Goal: Information Seeking & Learning: Learn about a topic

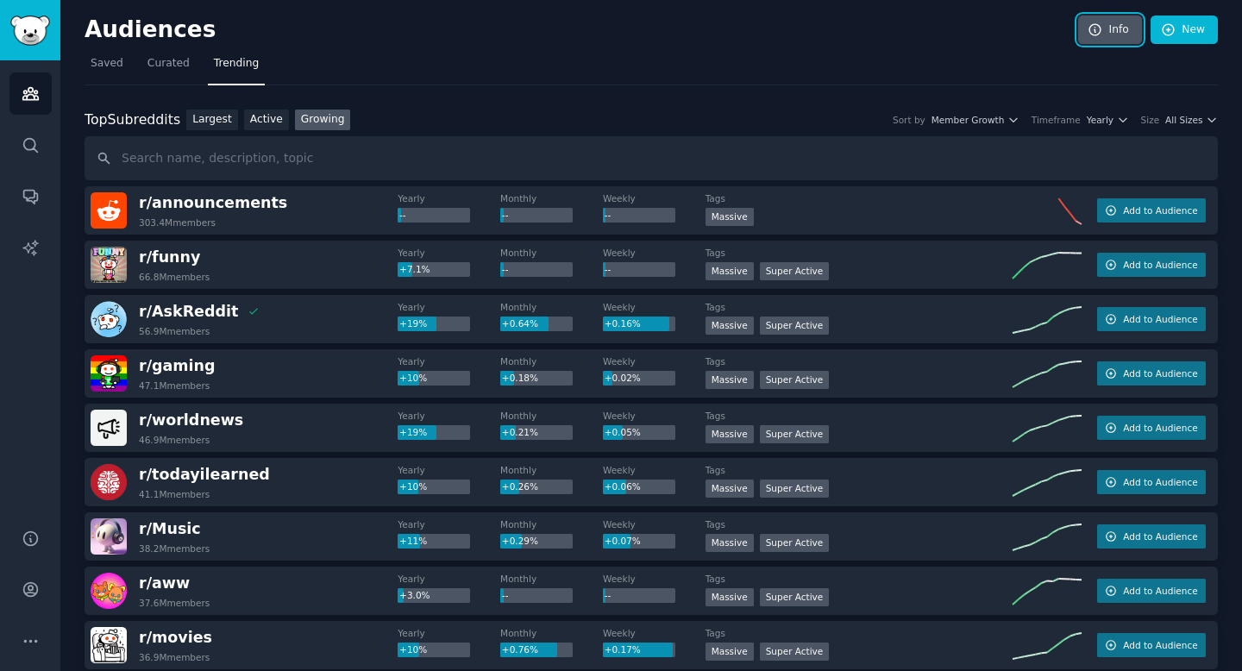
click at [1105, 32] on link "Info" at bounding box center [1110, 30] width 64 height 29
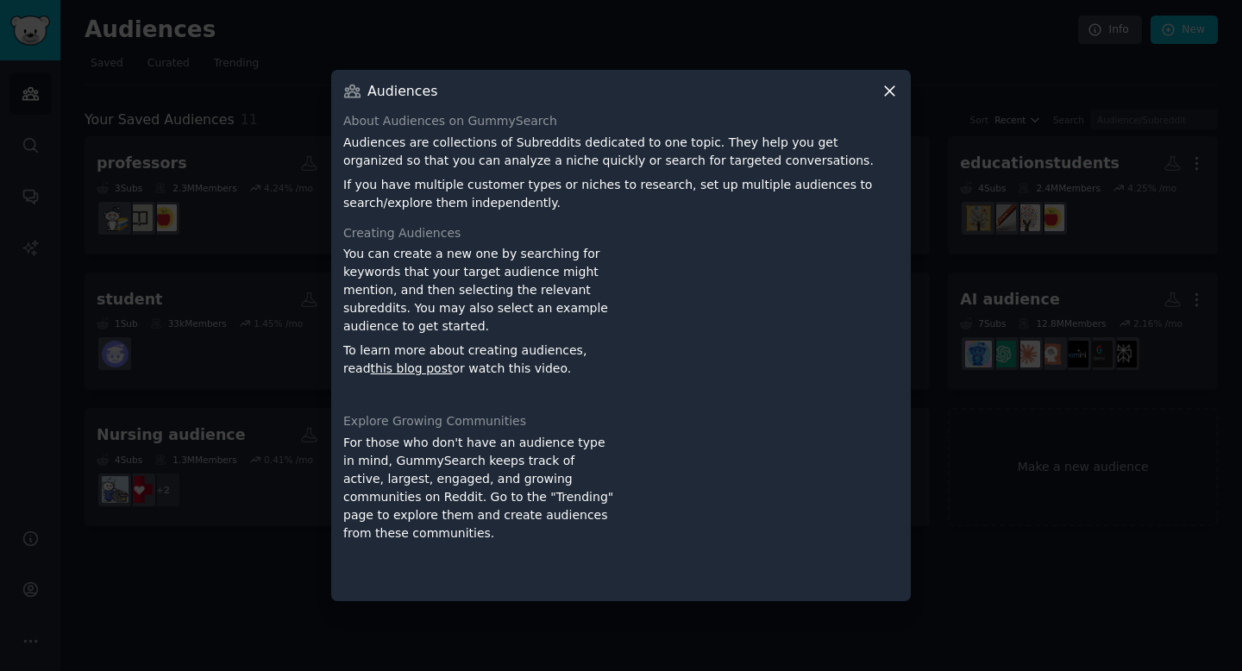
click at [990, 172] on div at bounding box center [621, 335] width 1242 height 671
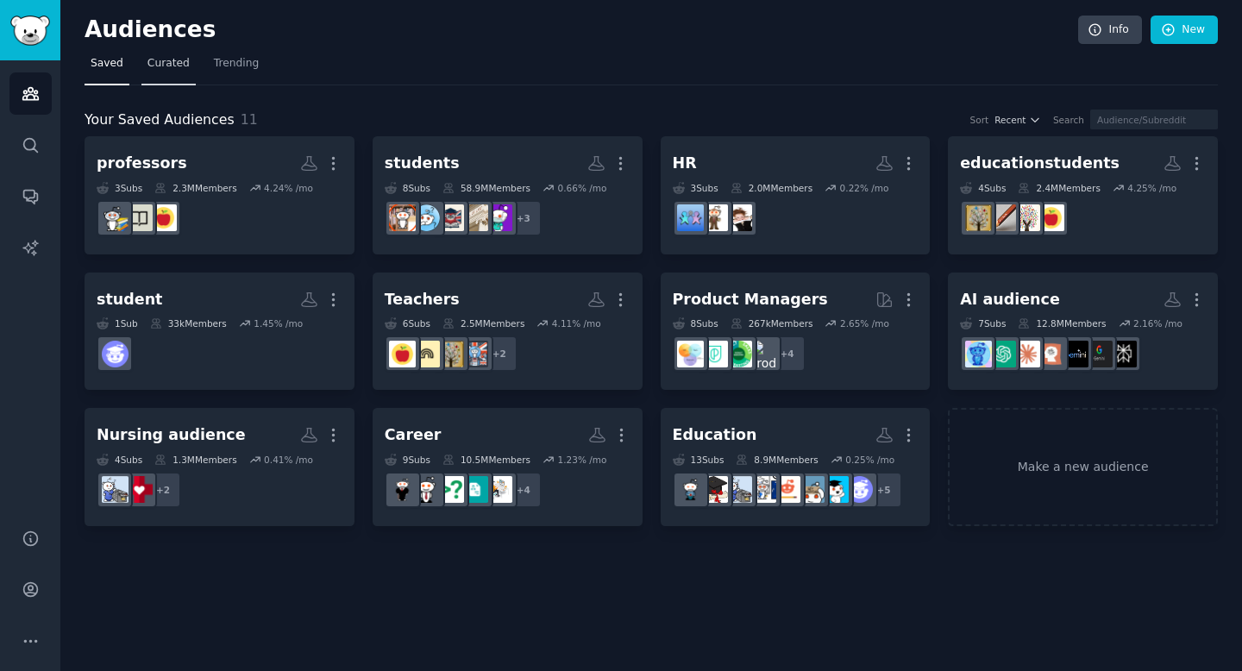
click at [154, 60] on span "Curated" at bounding box center [168, 64] width 42 height 16
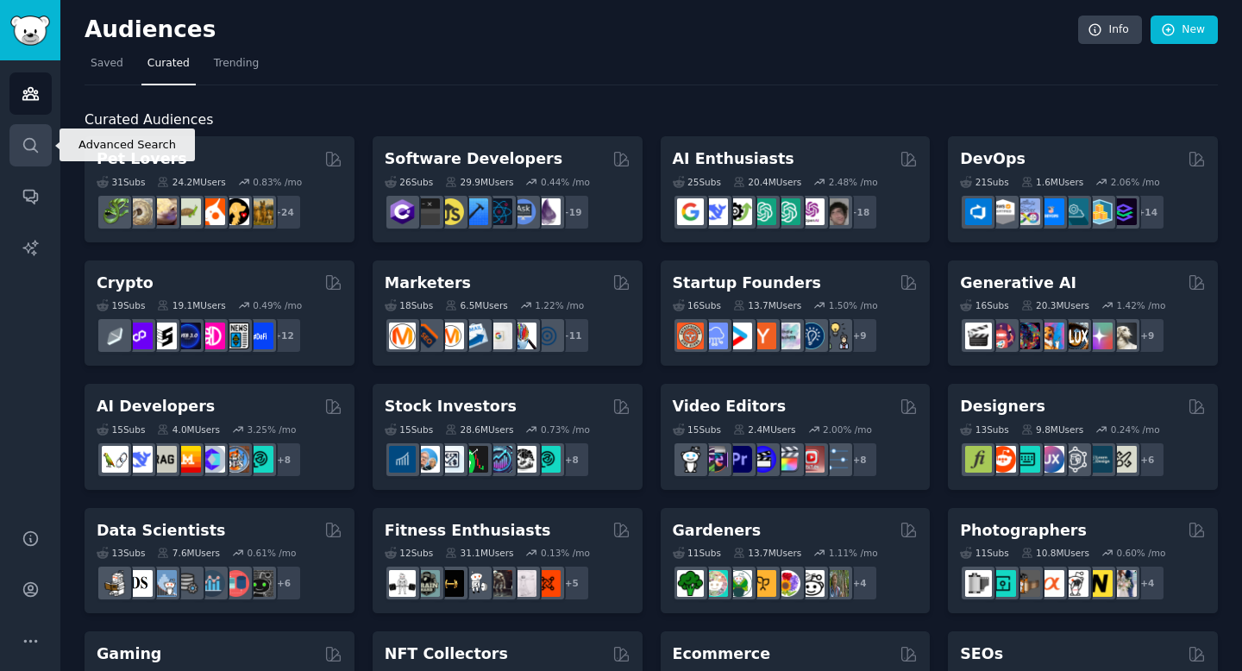
click at [33, 140] on icon "Sidebar" at bounding box center [30, 145] width 14 height 14
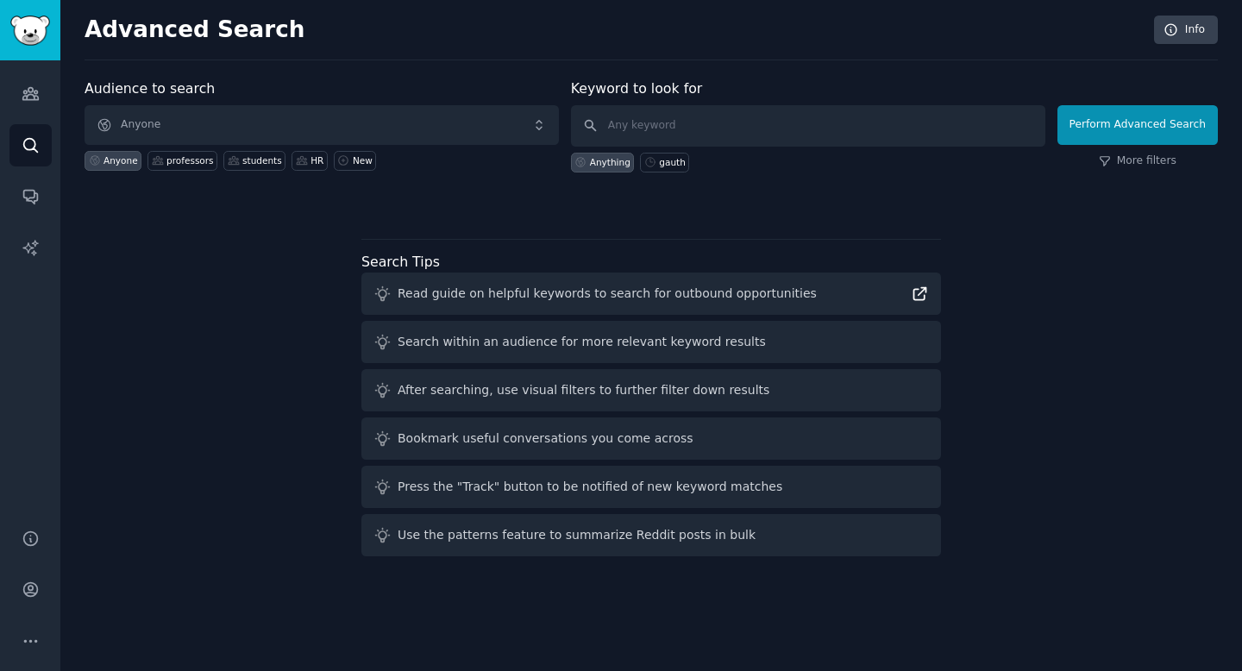
click at [922, 297] on icon at bounding box center [920, 294] width 18 height 18
click at [485, 343] on div "Search within an audience for more relevant keyword results" at bounding box center [581, 342] width 368 height 18
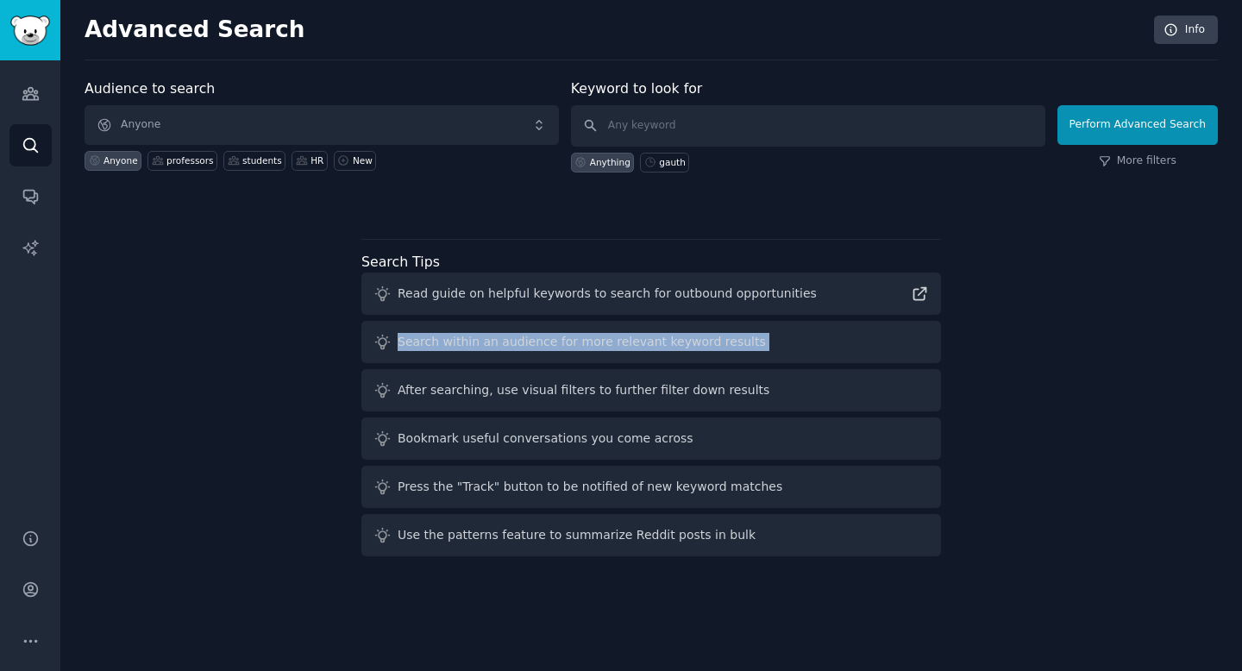
click at [312, 336] on div "Audience to search Anyone Anyone professors students HR New Keyword to look for…" at bounding box center [651, 320] width 1133 height 485
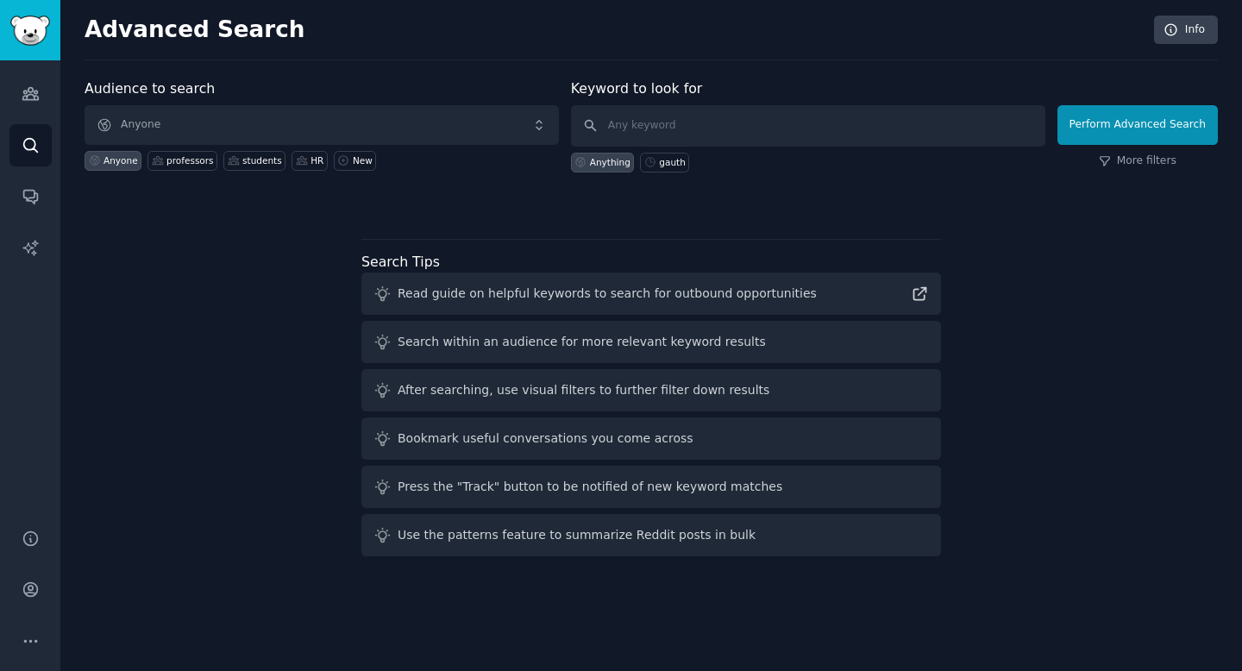
click at [457, 299] on div "Read guide on helpful keywords to search for outbound opportunities" at bounding box center [606, 294] width 419 height 18
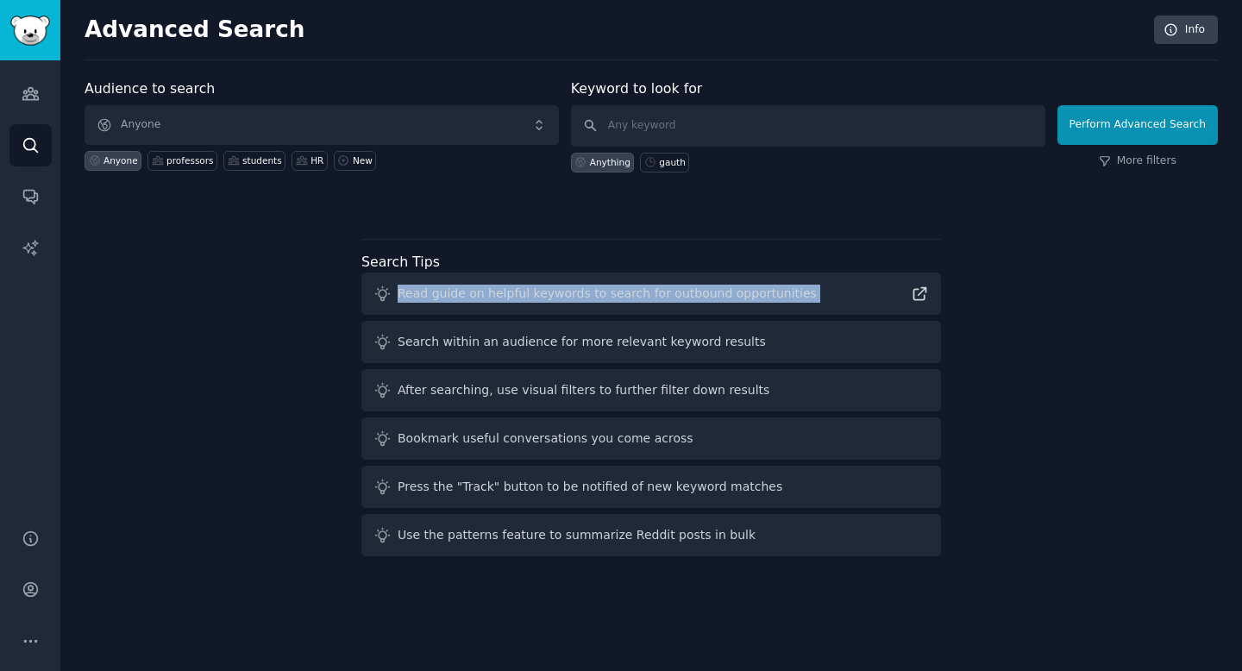
click at [457, 299] on div "Read guide on helpful keywords to search for outbound opportunities" at bounding box center [606, 294] width 419 height 18
click at [501, 291] on div "Read guide on helpful keywords to search for outbound opportunities" at bounding box center [606, 294] width 419 height 18
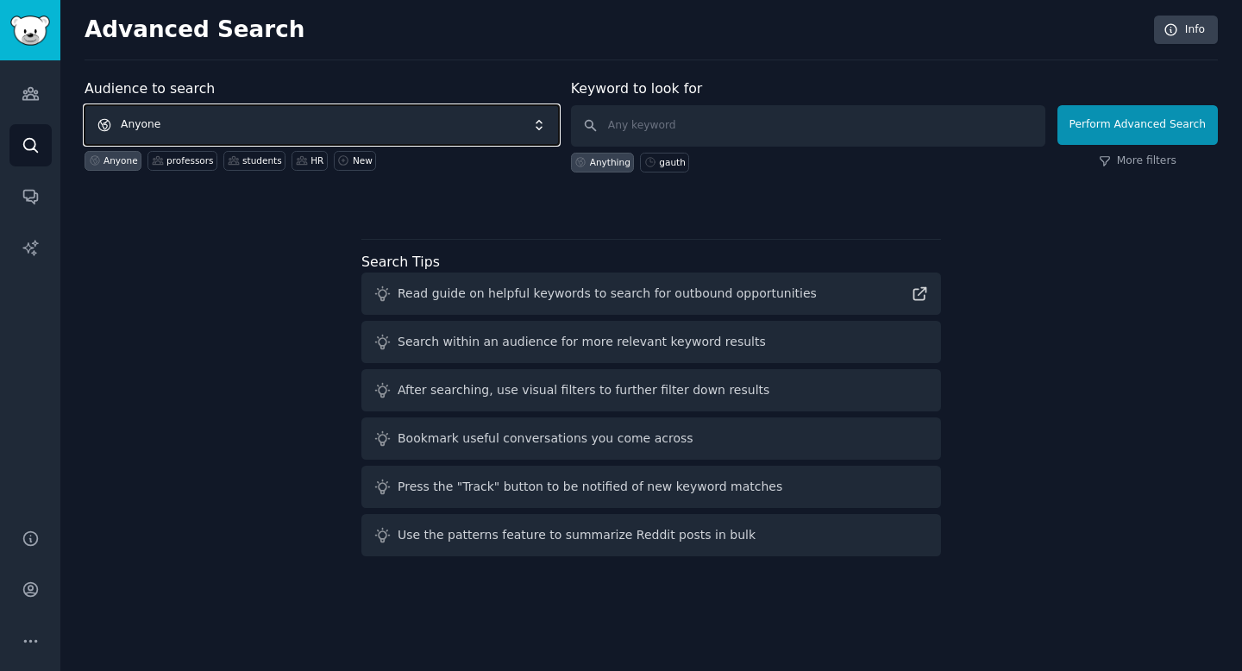
click at [160, 128] on span "Anyone" at bounding box center [322, 125] width 474 height 40
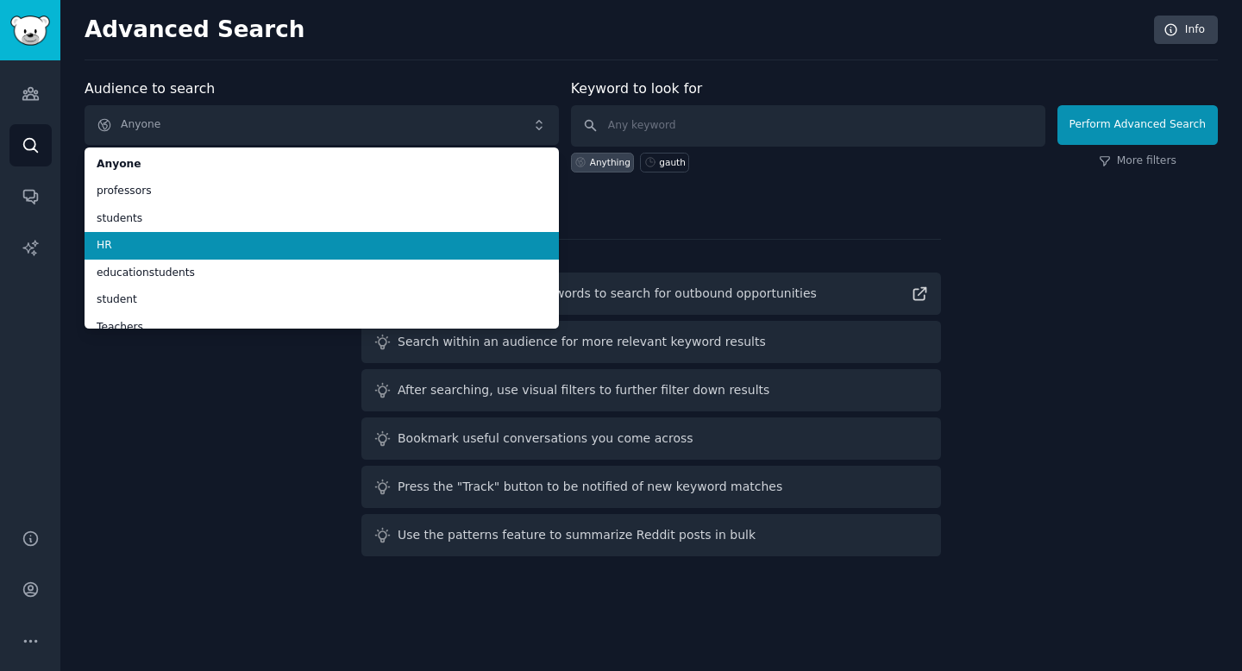
scroll to position [151, 0]
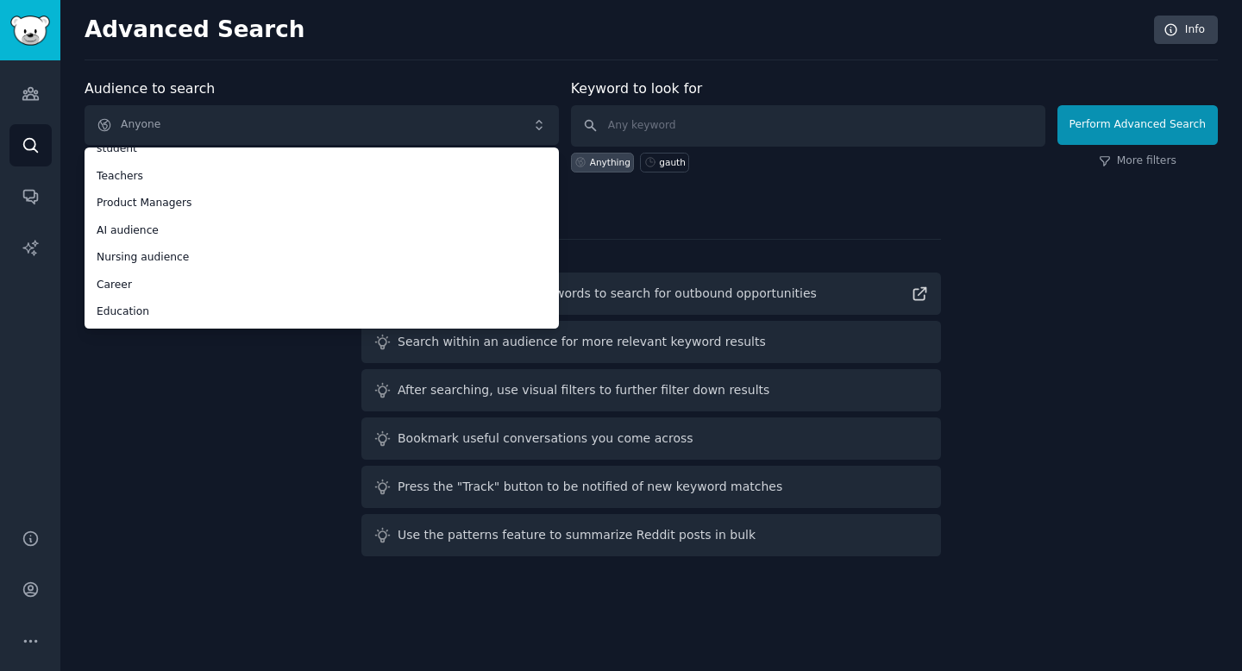
click at [217, 447] on div "Audience to search Anyone Anyone professors students HR educationstudents stude…" at bounding box center [651, 320] width 1133 height 485
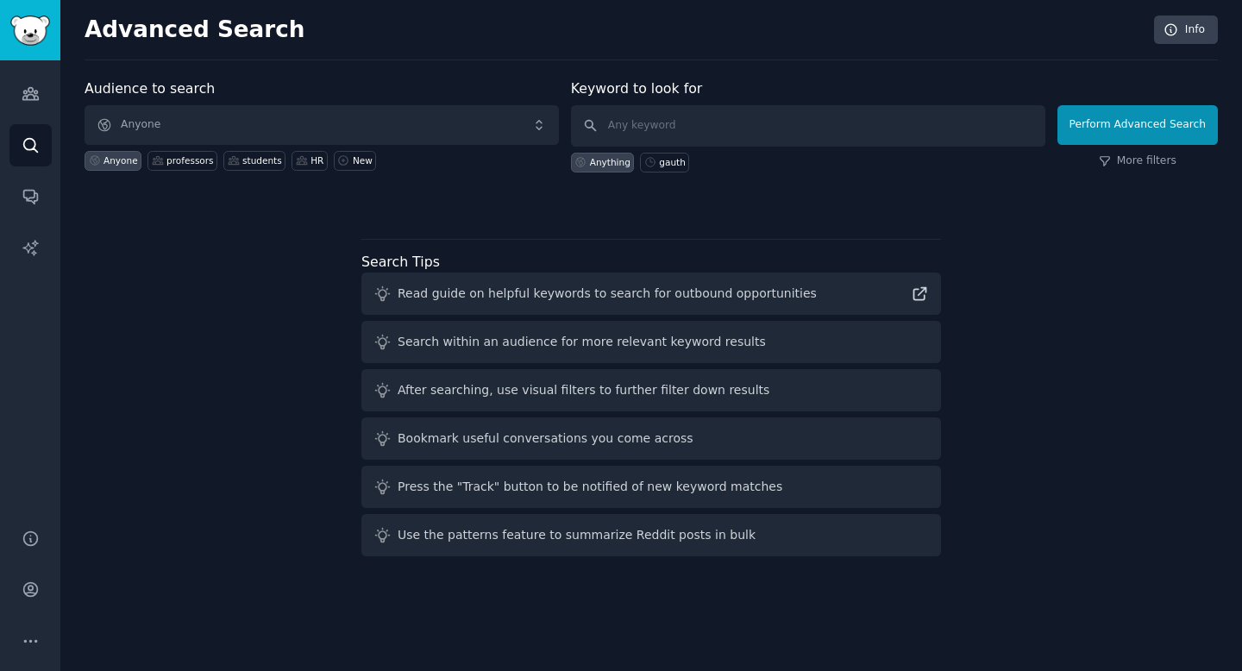
click at [217, 447] on div "Audience to search Anyone Anyone professors students HR New Keyword to look for…" at bounding box center [651, 320] width 1133 height 485
click at [508, 383] on div "After searching, use visual filters to further filter down results" at bounding box center [583, 390] width 372 height 18
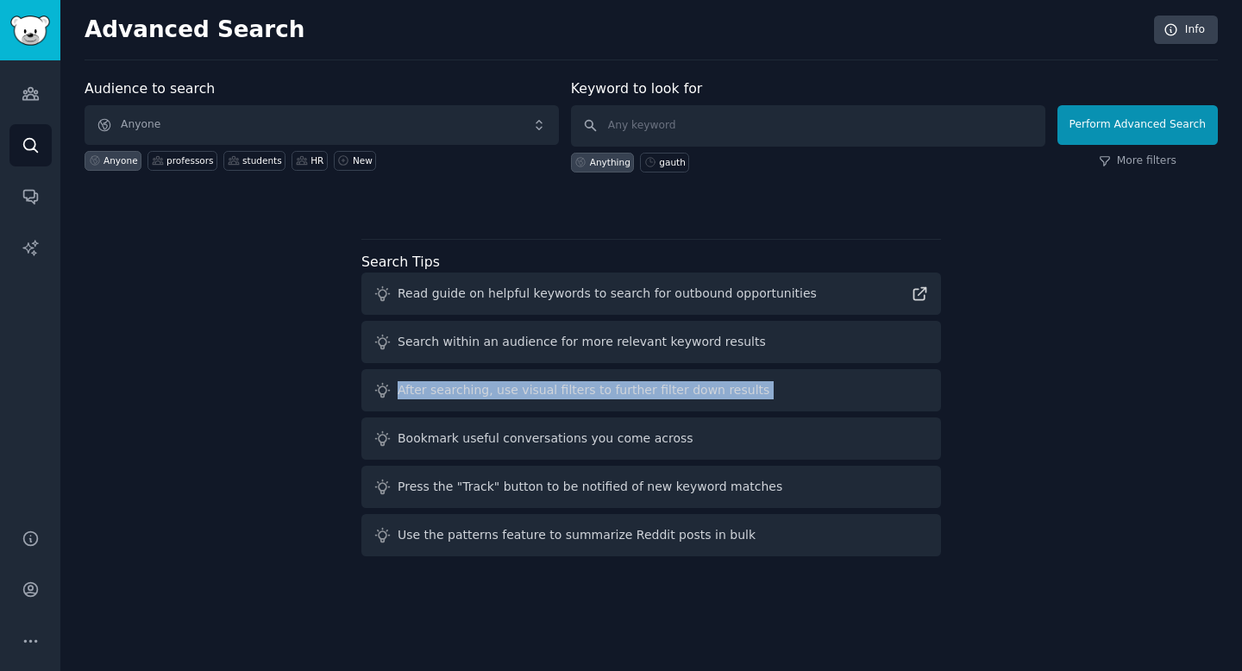
click at [617, 385] on div "After searching, use visual filters to further filter down results" at bounding box center [583, 390] width 372 height 18
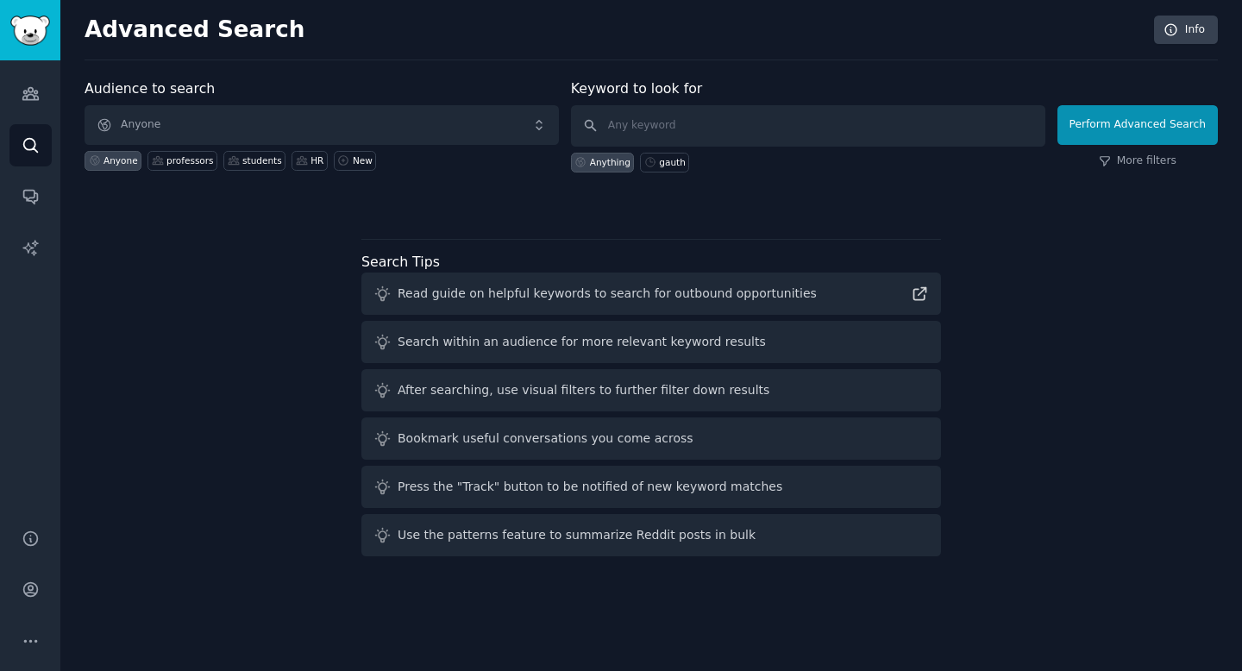
click at [707, 386] on div "After searching, use visual filters to further filter down results" at bounding box center [583, 390] width 372 height 18
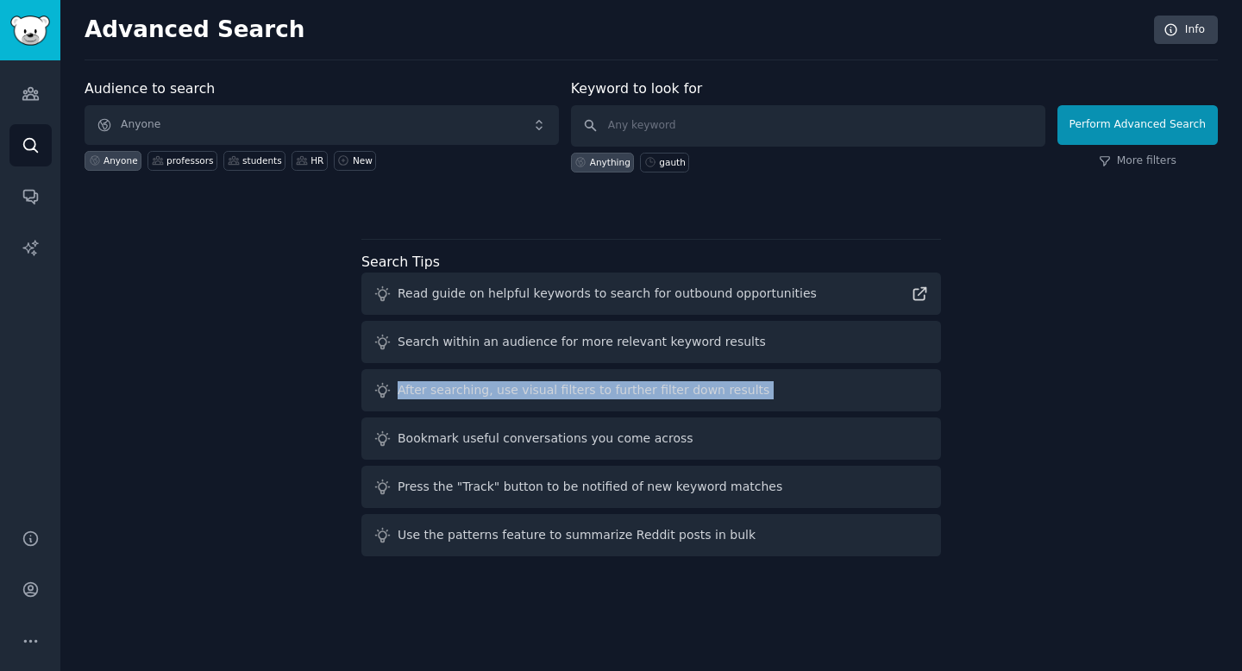
click at [625, 386] on div "After searching, use visual filters to further filter down results" at bounding box center [583, 390] width 372 height 18
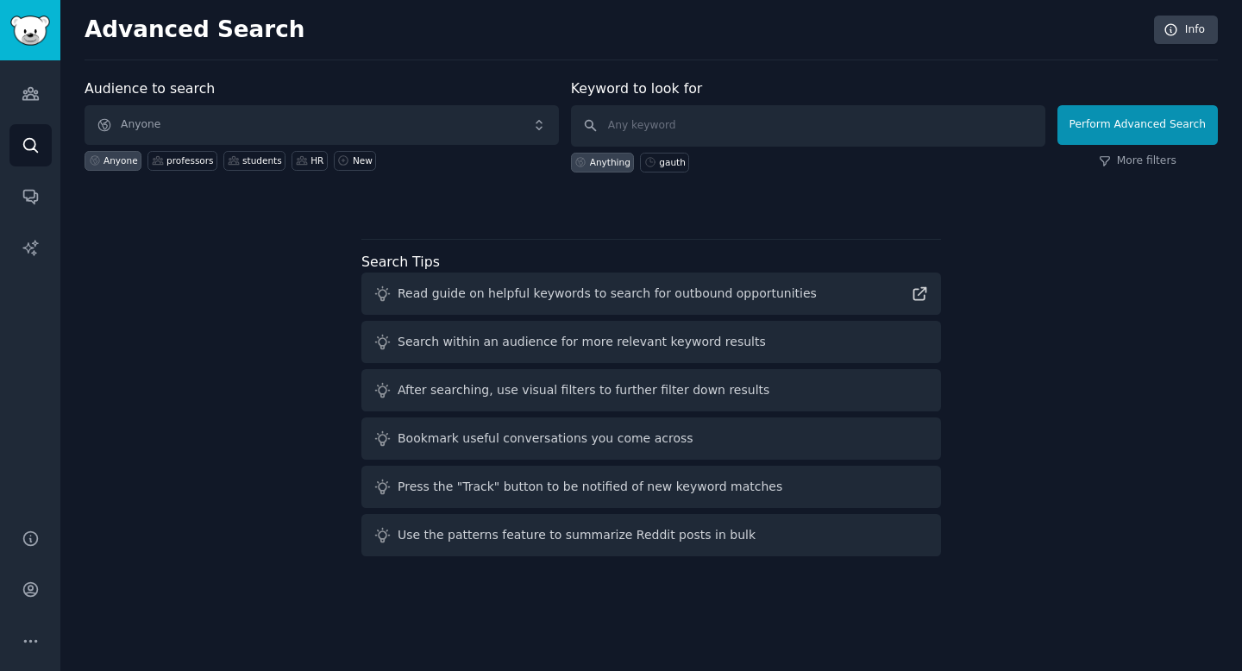
click at [504, 534] on div "Use the patterns feature to summarize Reddit posts in bulk" at bounding box center [576, 535] width 358 height 18
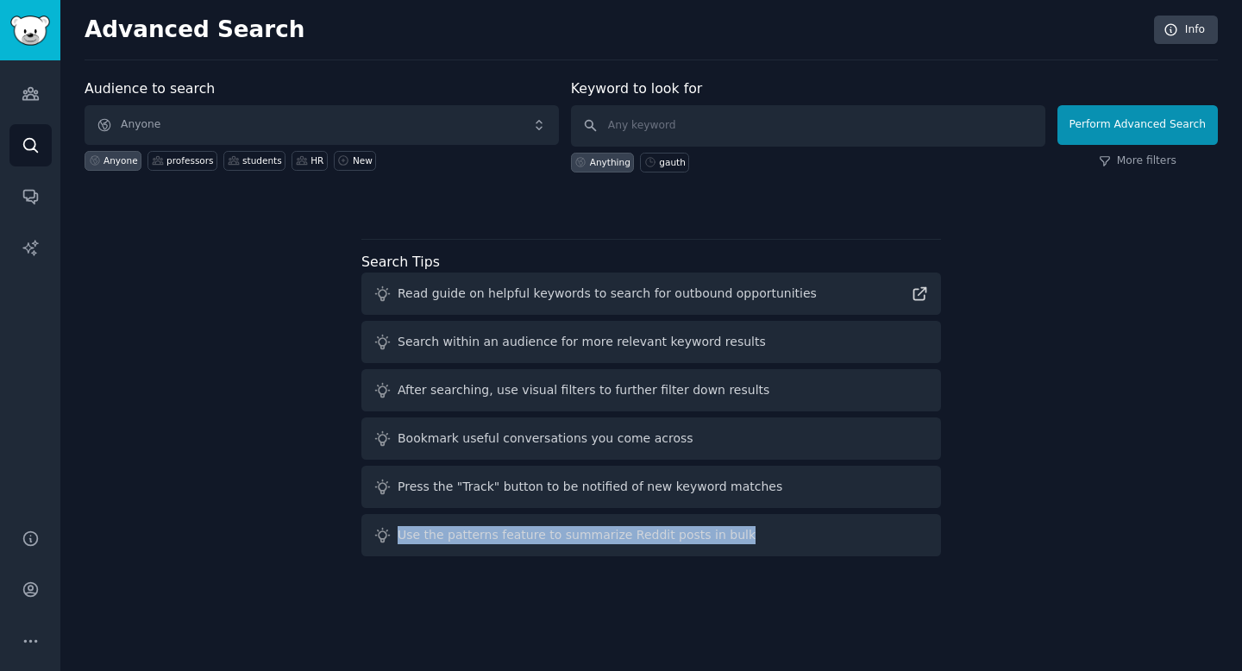
click at [534, 533] on div "Use the patterns feature to summarize Reddit posts in bulk" at bounding box center [576, 535] width 358 height 18
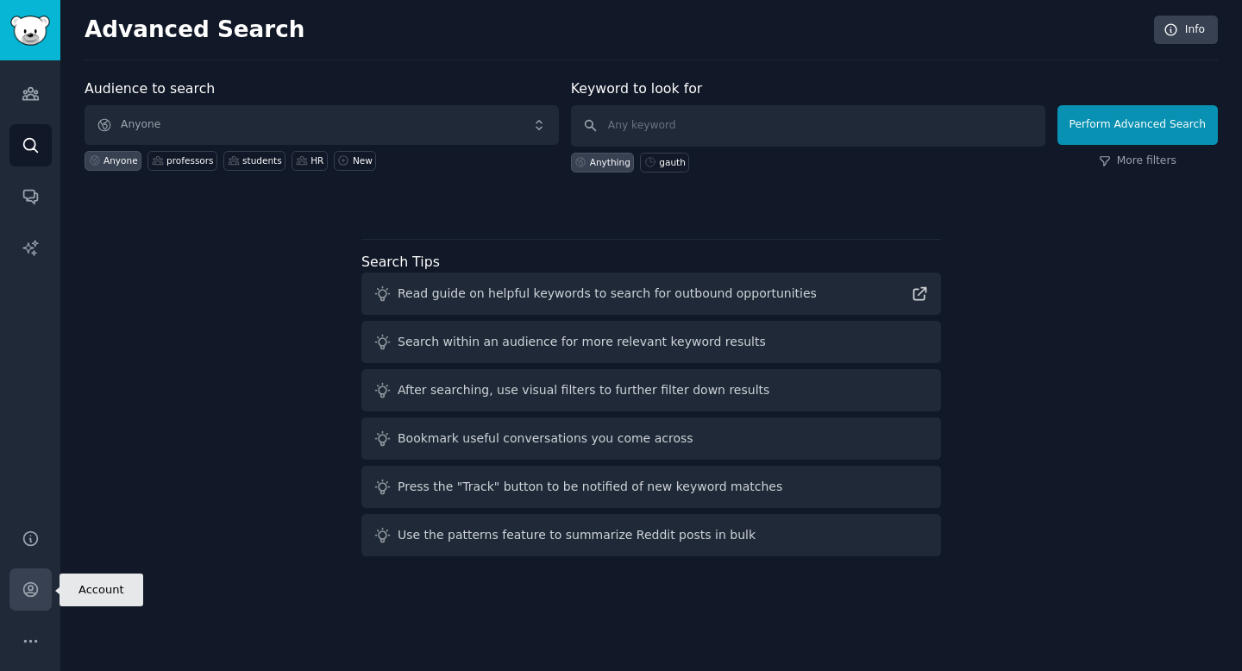
click at [28, 598] on link "Account" at bounding box center [30, 589] width 42 height 42
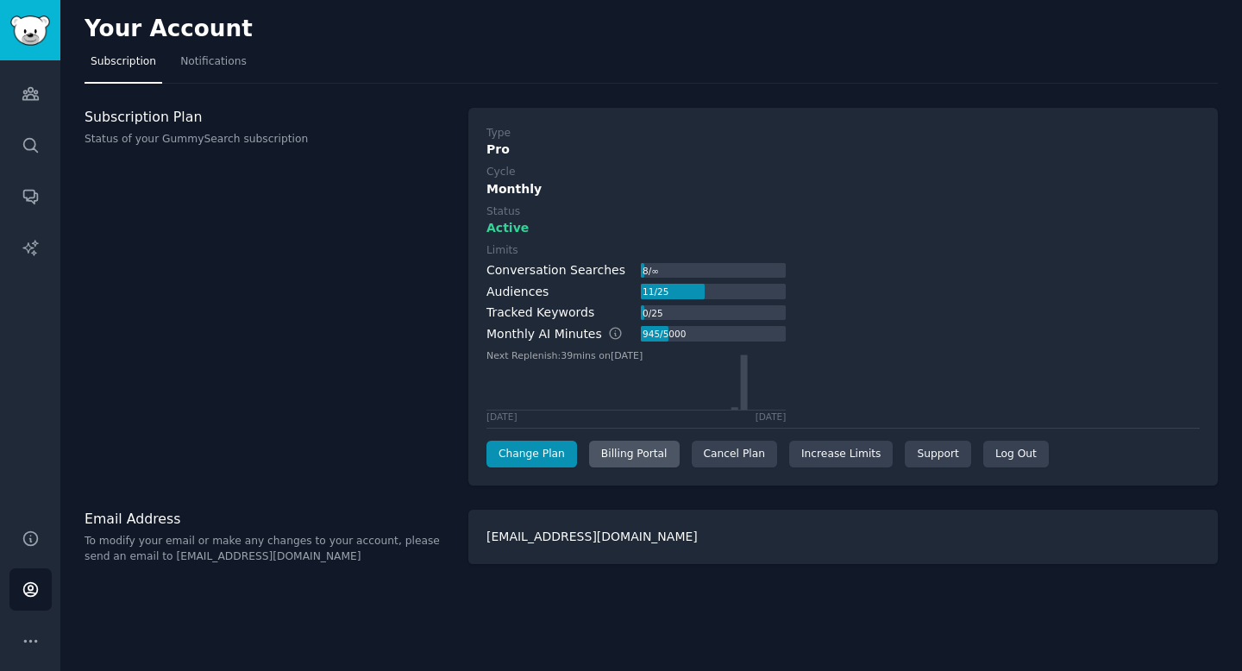
click at [636, 462] on div "Billing Portal" at bounding box center [634, 455] width 91 height 28
click at [220, 68] on span "Notifications" at bounding box center [213, 62] width 66 height 16
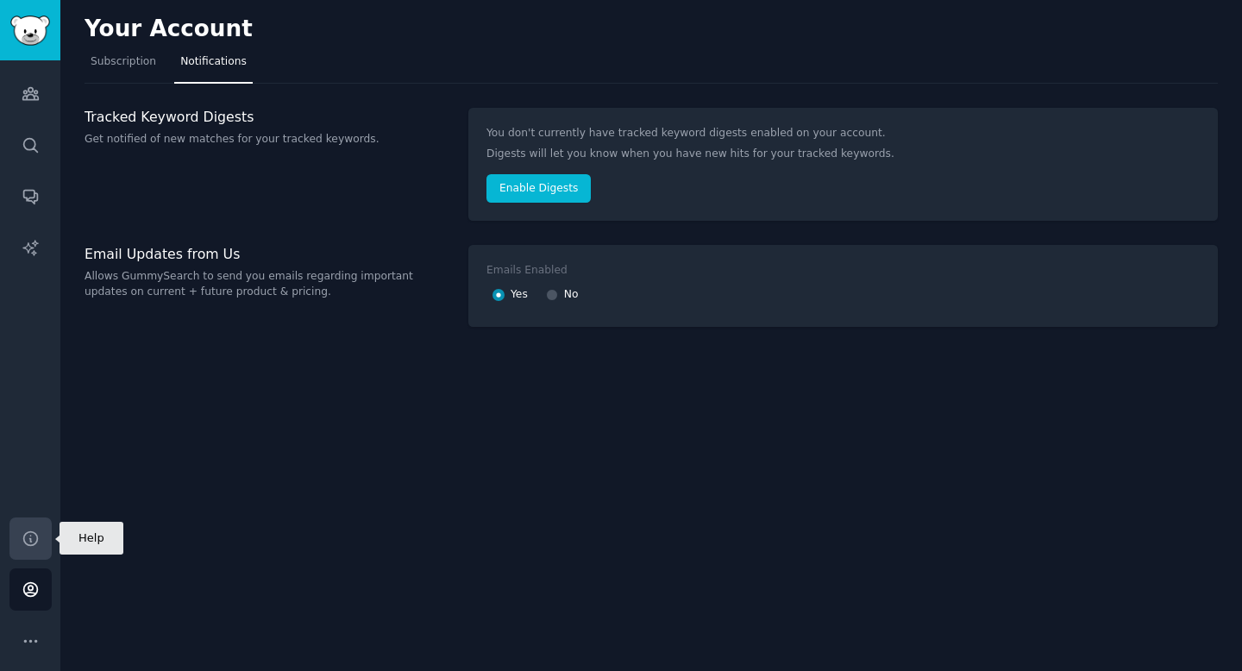
click at [23, 552] on link "Help" at bounding box center [30, 538] width 42 height 42
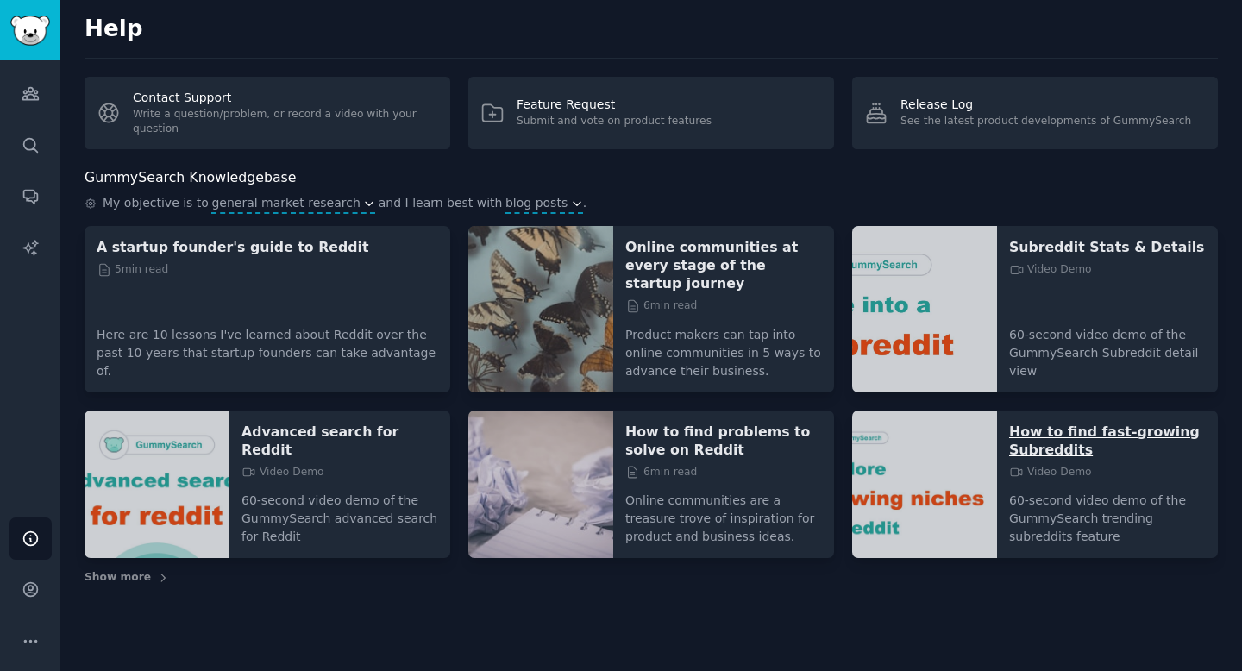
click at [1030, 423] on p "How to find fast-growing Subreddits" at bounding box center [1107, 441] width 197 height 36
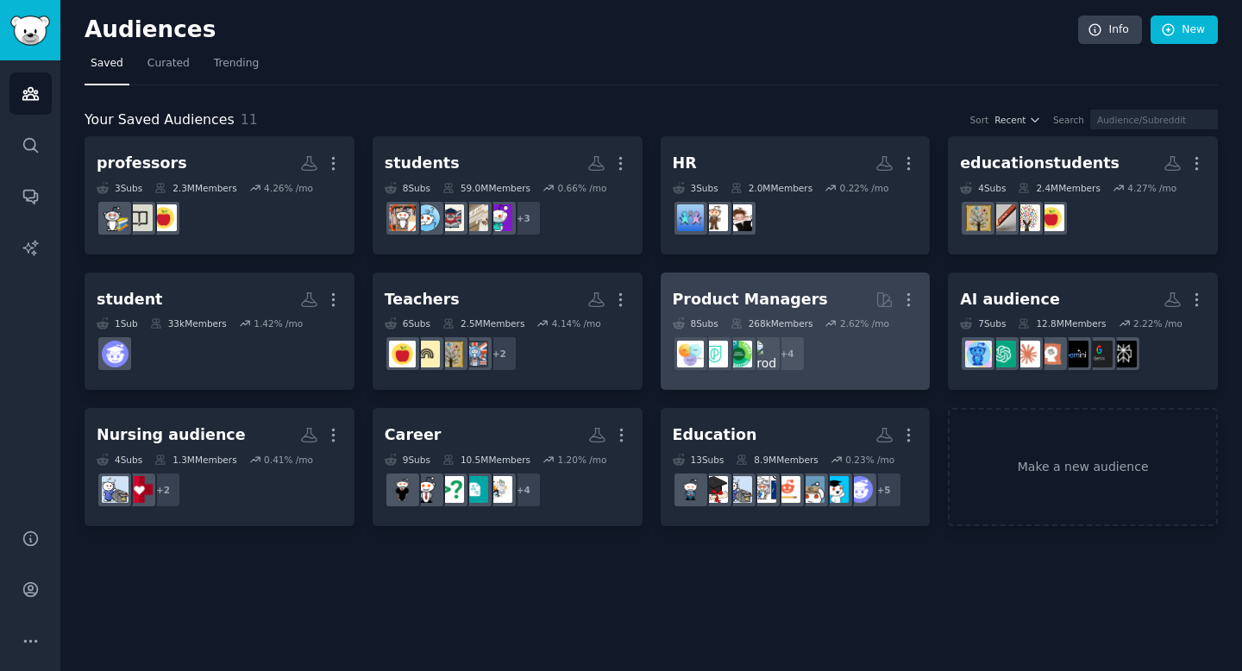
click at [804, 291] on h2 "Product Managers More" at bounding box center [796, 300] width 246 height 30
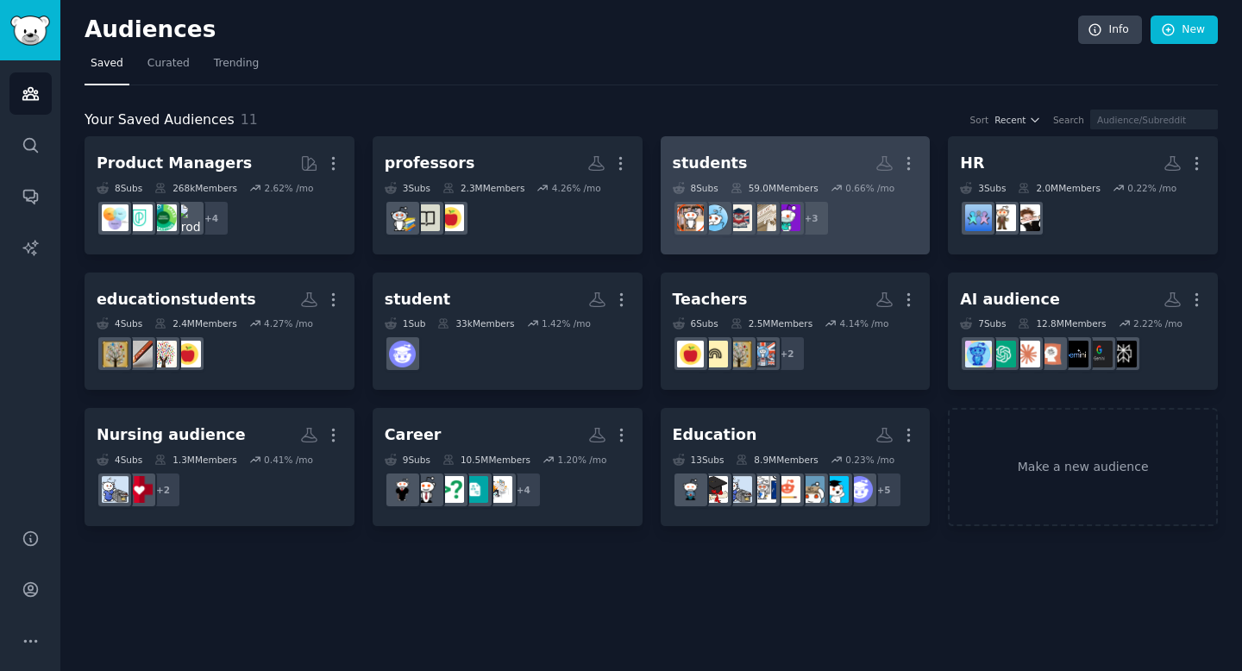
click at [758, 160] on h2 "students More" at bounding box center [796, 163] width 246 height 30
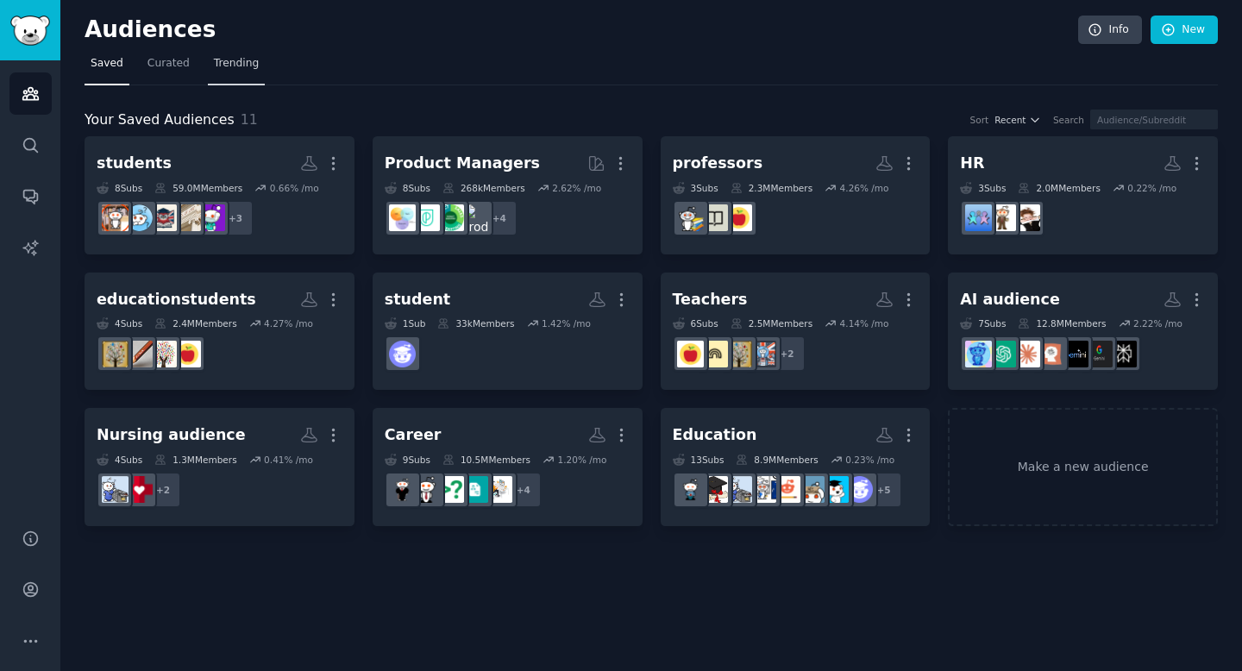
click at [214, 64] on span "Trending" at bounding box center [236, 64] width 45 height 16
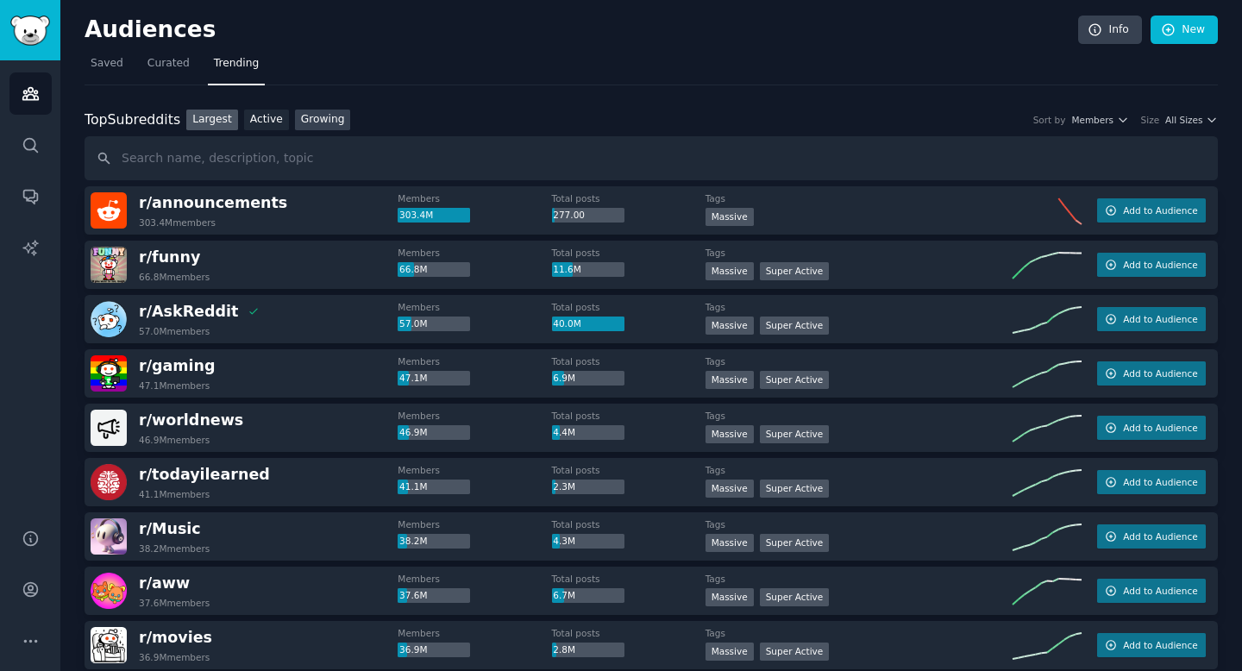
click at [311, 122] on link "Growing" at bounding box center [323, 121] width 56 height 22
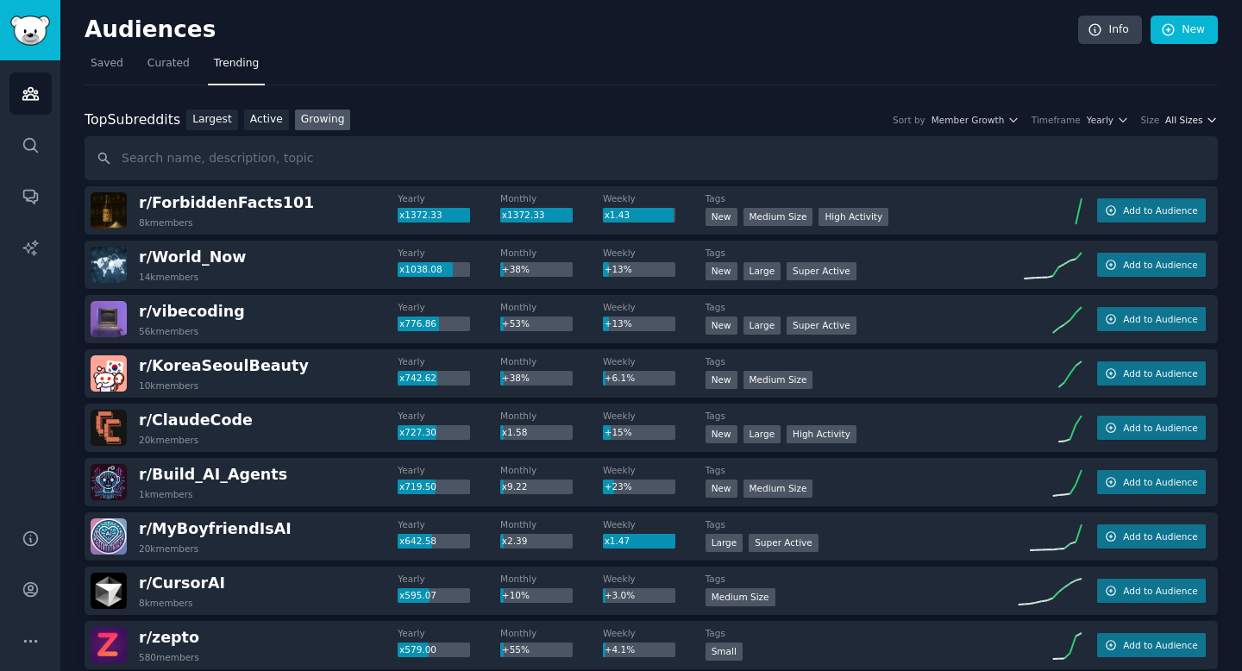
click at [1196, 119] on span "All Sizes" at bounding box center [1183, 120] width 37 height 12
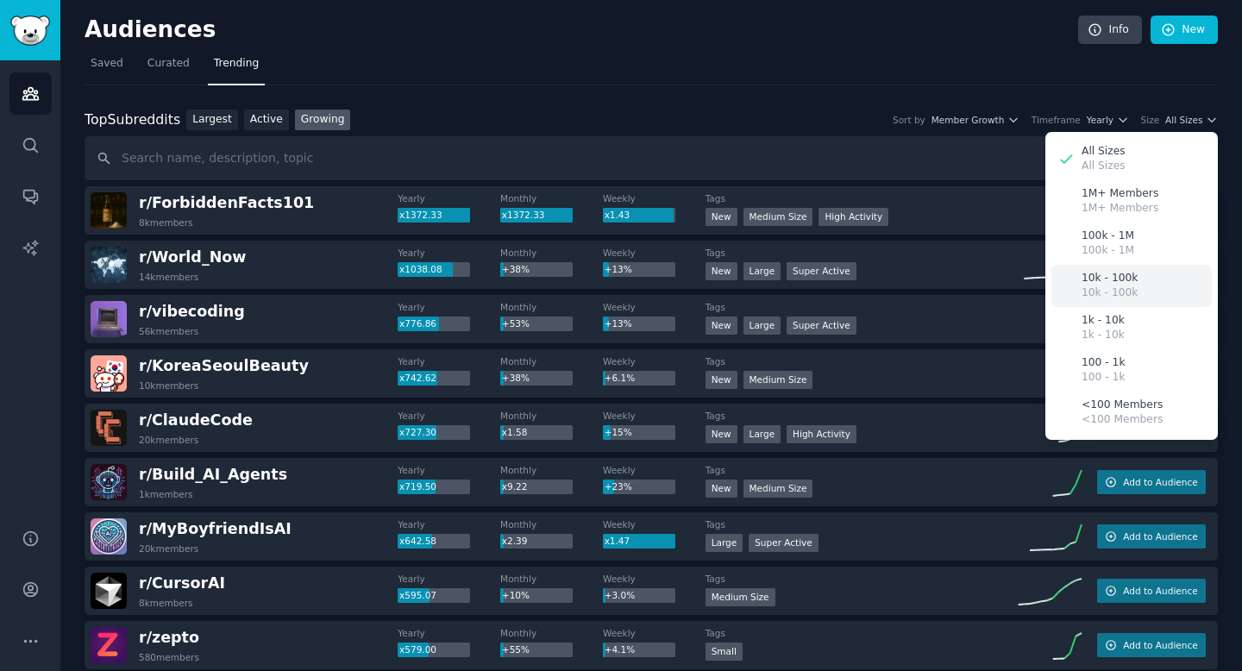
click at [1136, 292] on div "10k - 100k 10k - 100k" at bounding box center [1131, 286] width 160 height 42
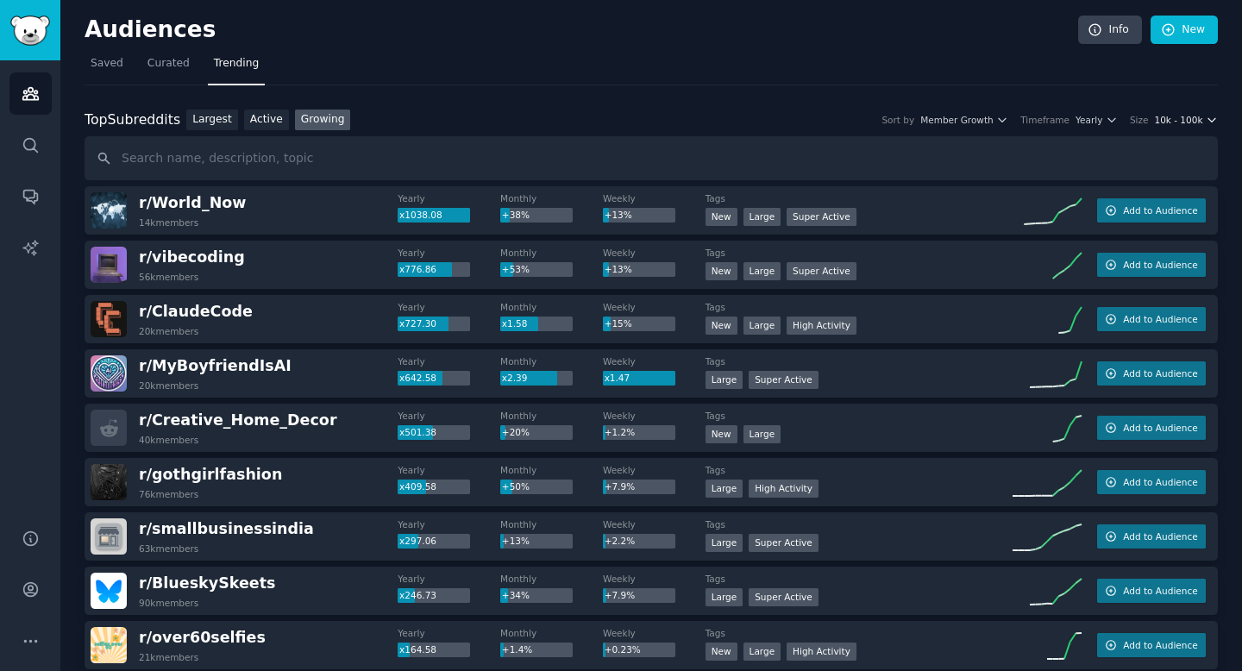
click at [1154, 122] on span "10k - 100k" at bounding box center [1178, 120] width 48 height 12
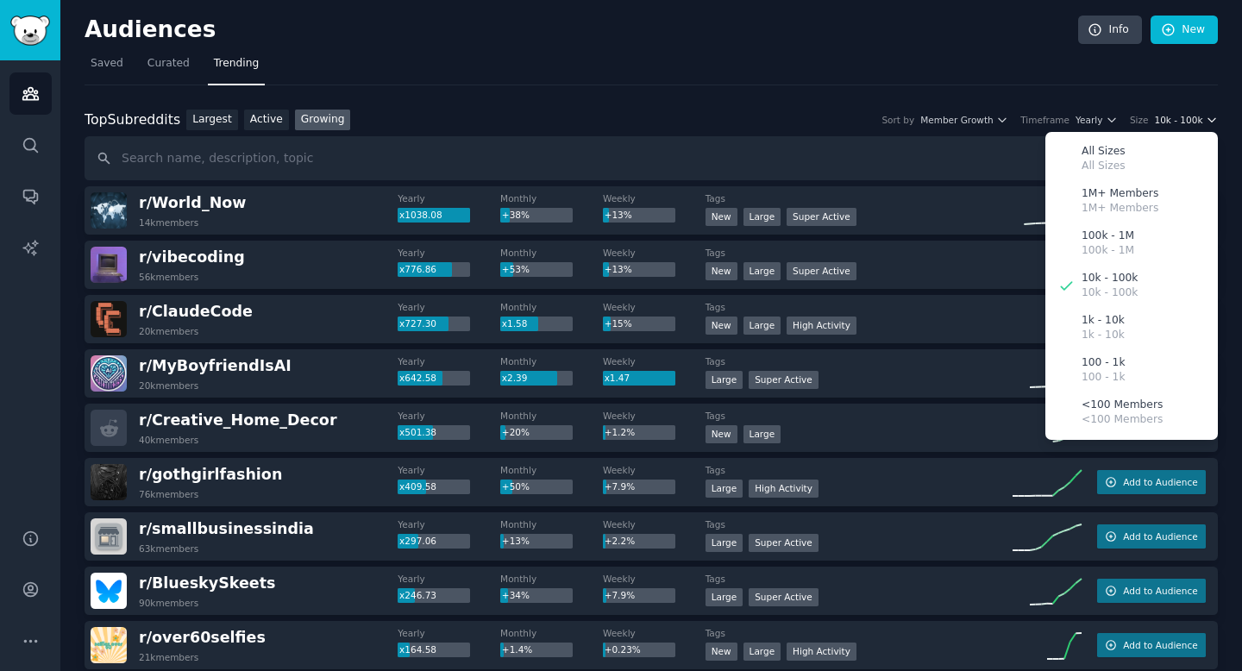
click at [1176, 122] on span "10k - 100k" at bounding box center [1178, 120] width 48 height 12
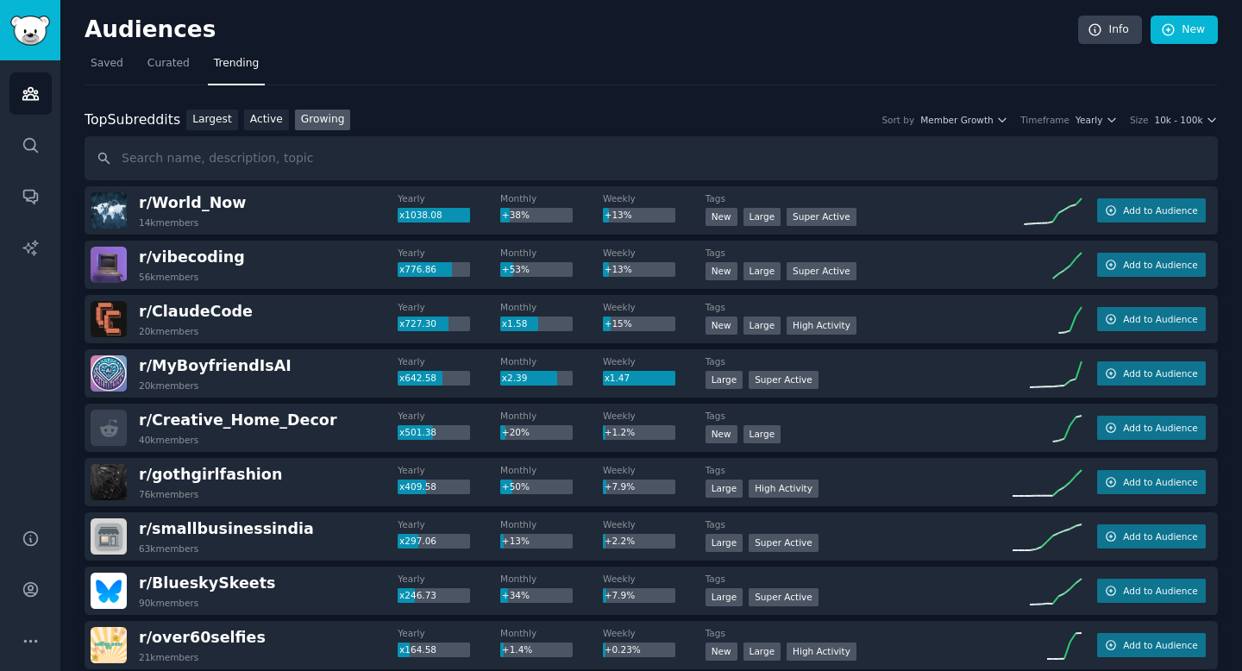
click at [710, 59] on nav "Saved Curated Trending" at bounding box center [651, 67] width 1133 height 35
